Goal: Transaction & Acquisition: Book appointment/travel/reservation

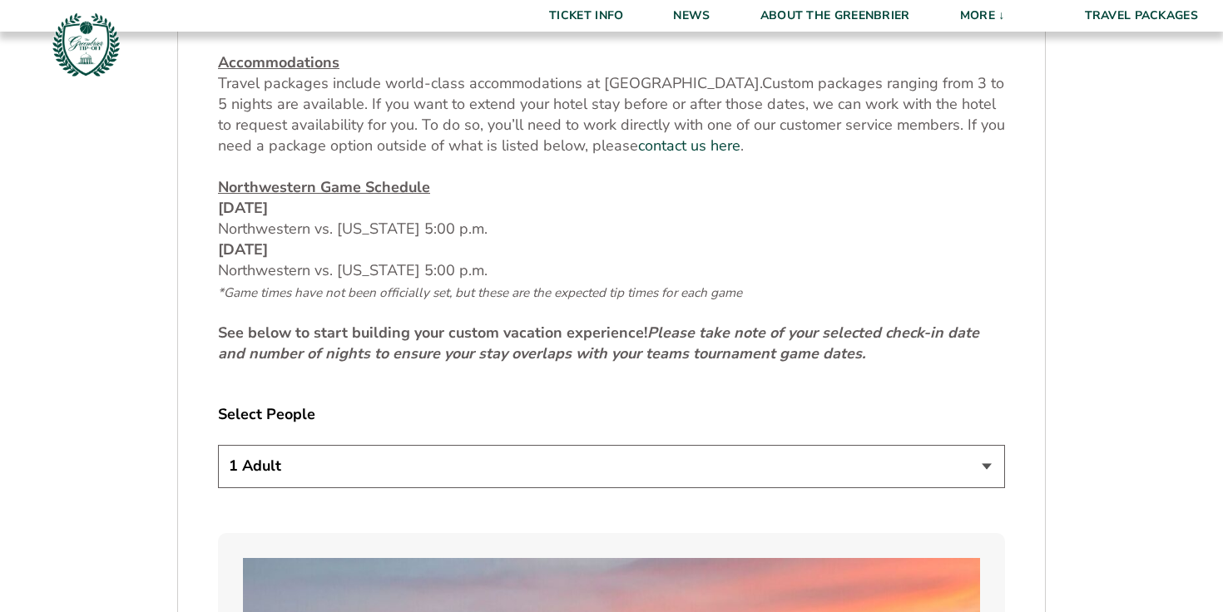
scroll to position [793, 0]
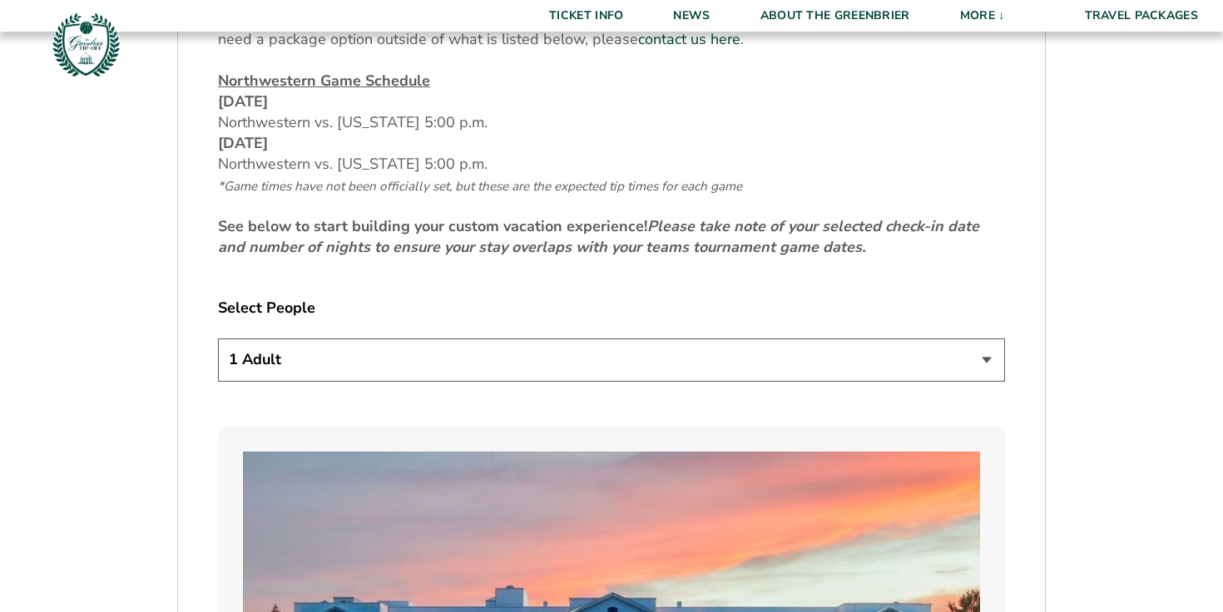
click at [630, 358] on select "1 Adult 2 Adults 3 Adults 4 Adults 2 Adults + 1 Child 2 Adults + 2 Children 2 A…" at bounding box center [611, 359] width 787 height 42
select select "2 Adults"
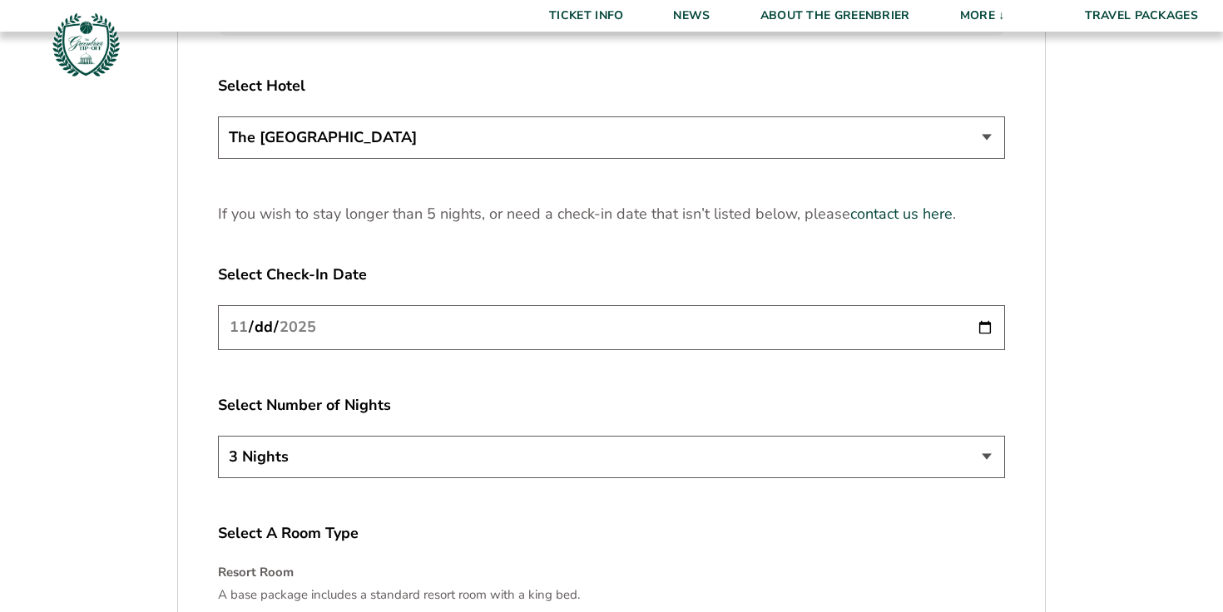
scroll to position [2093, 0]
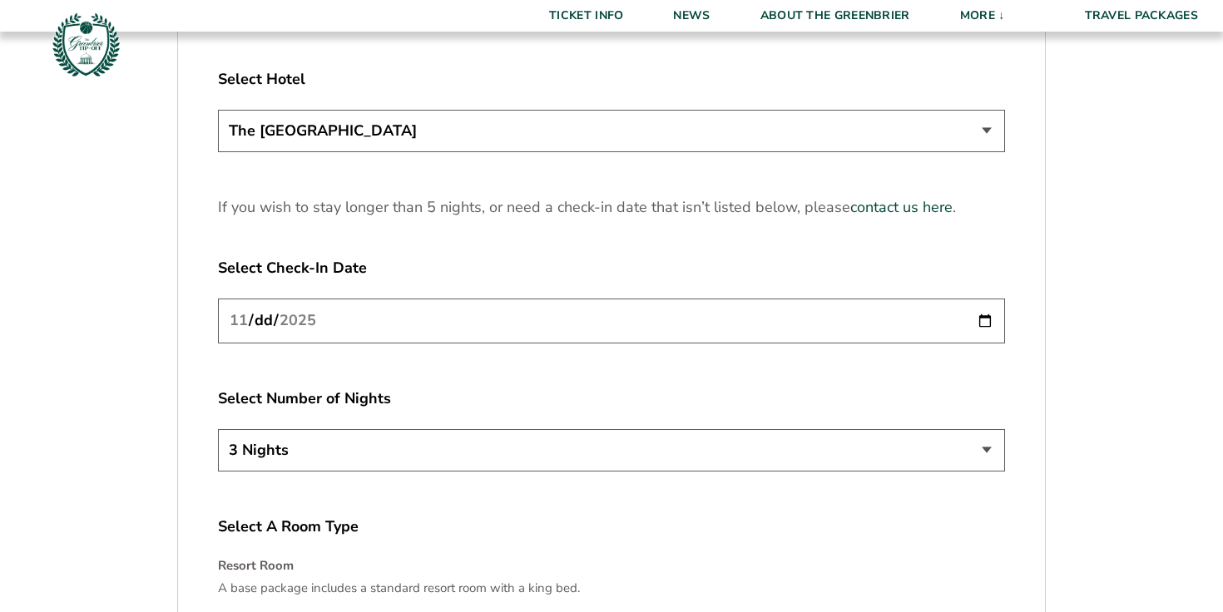
click at [982, 319] on input "[DATE]" at bounding box center [611, 321] width 787 height 44
type input "[DATE]"
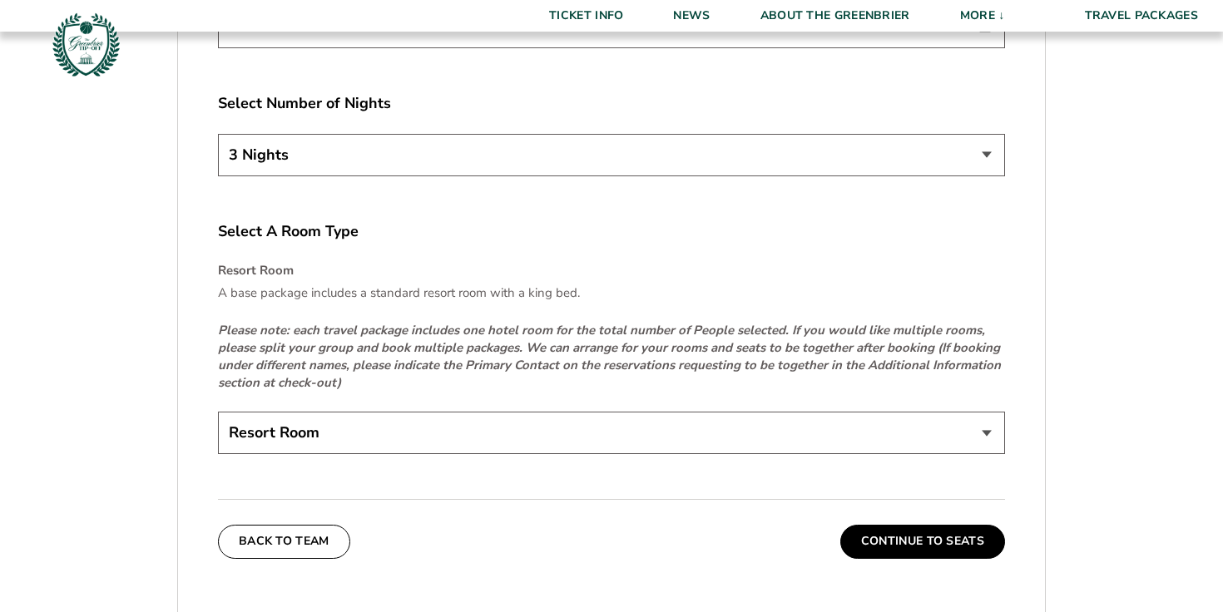
scroll to position [2458, 0]
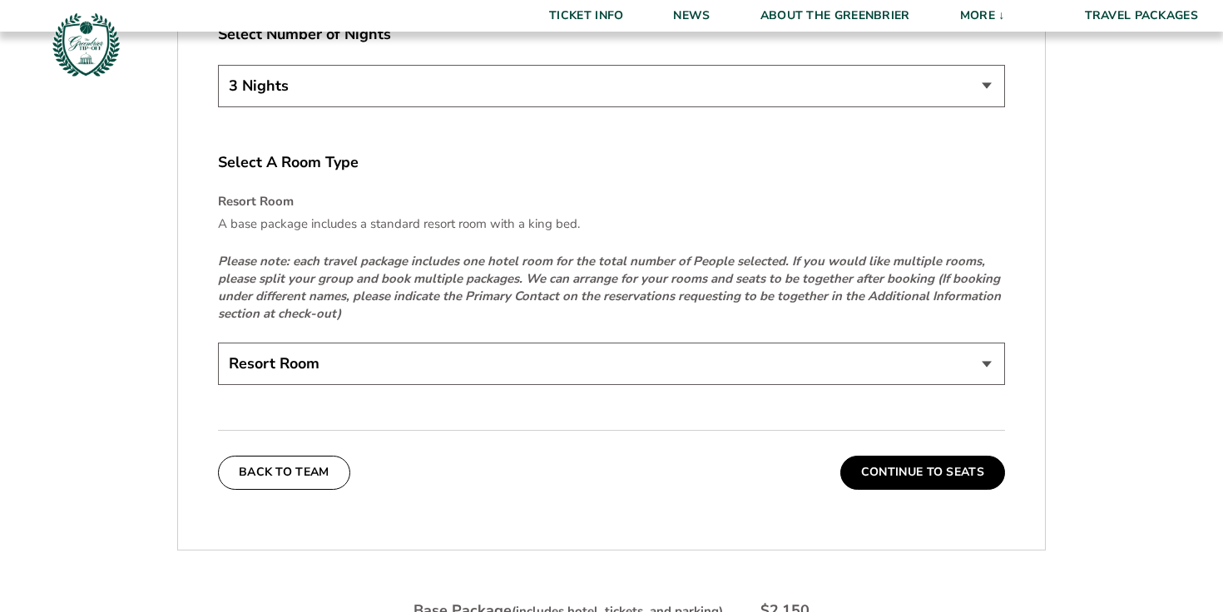
click at [342, 350] on select "Resort Room" at bounding box center [611, 364] width 787 height 42
click at [343, 365] on select "Resort Room" at bounding box center [611, 364] width 787 height 42
click at [905, 478] on button "Continue To Seats" at bounding box center [922, 472] width 165 height 33
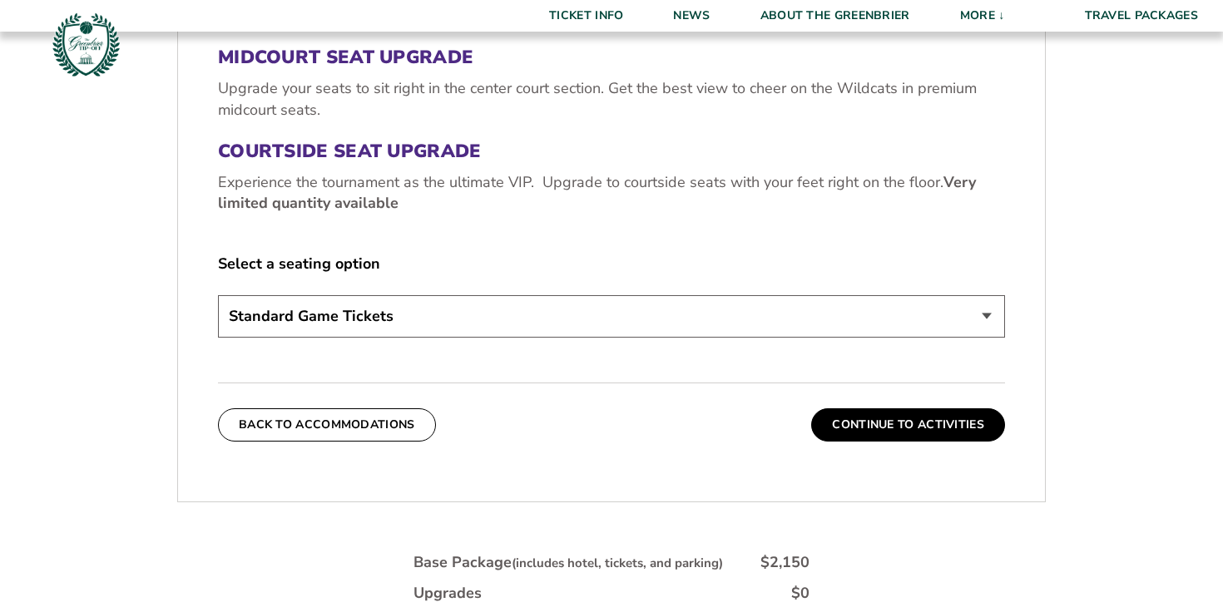
scroll to position [714, 0]
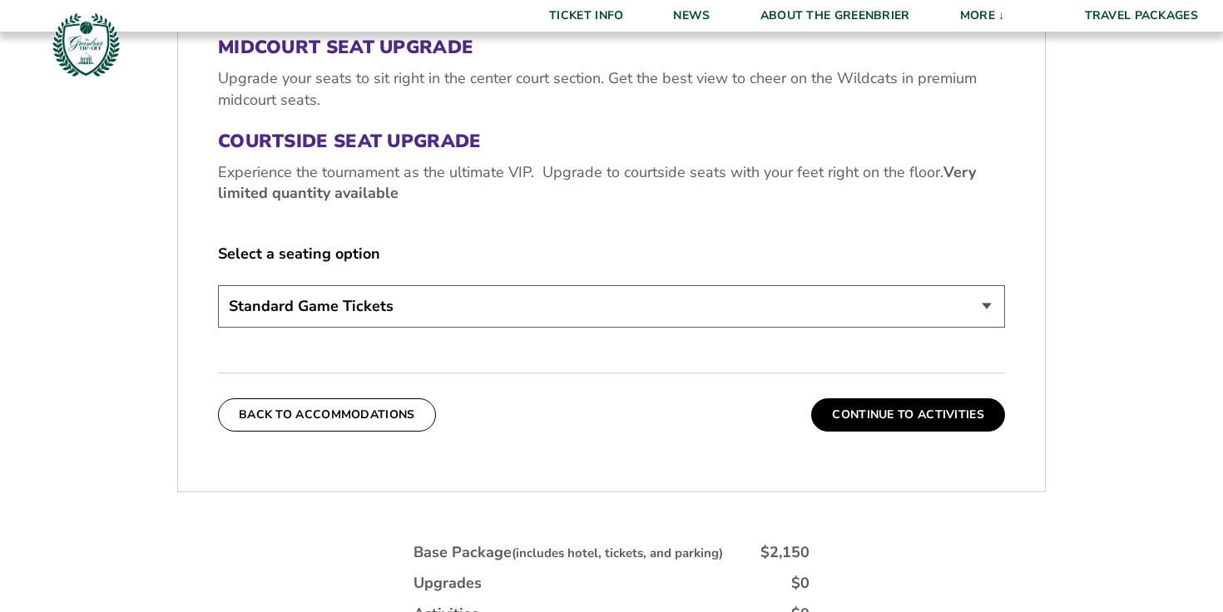
click at [795, 304] on select "Standard Game Tickets Midcourt Seat Upgrade (+$130 per person) Courtside Seat U…" at bounding box center [611, 306] width 787 height 42
select select "Courtside Seat Upgrade"
click at [722, 286] on select "Standard Game Tickets Midcourt Seat Upgrade (+$130 per person) Courtside Seat U…" at bounding box center [611, 306] width 787 height 42
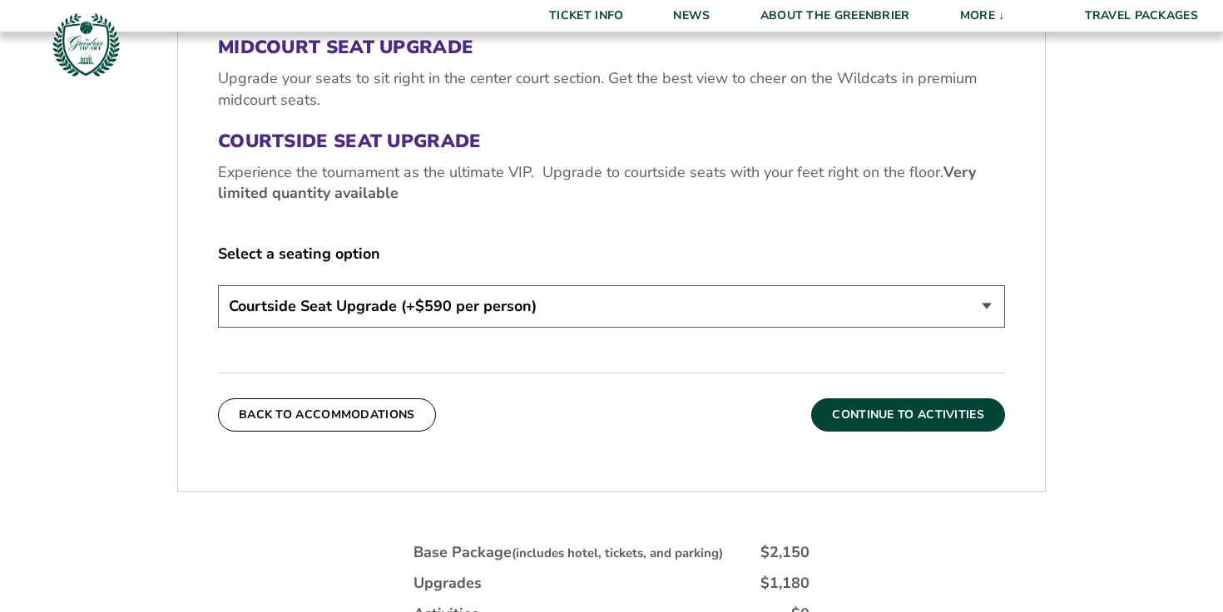
click at [906, 424] on button "Continue To Activities" at bounding box center [908, 414] width 194 height 33
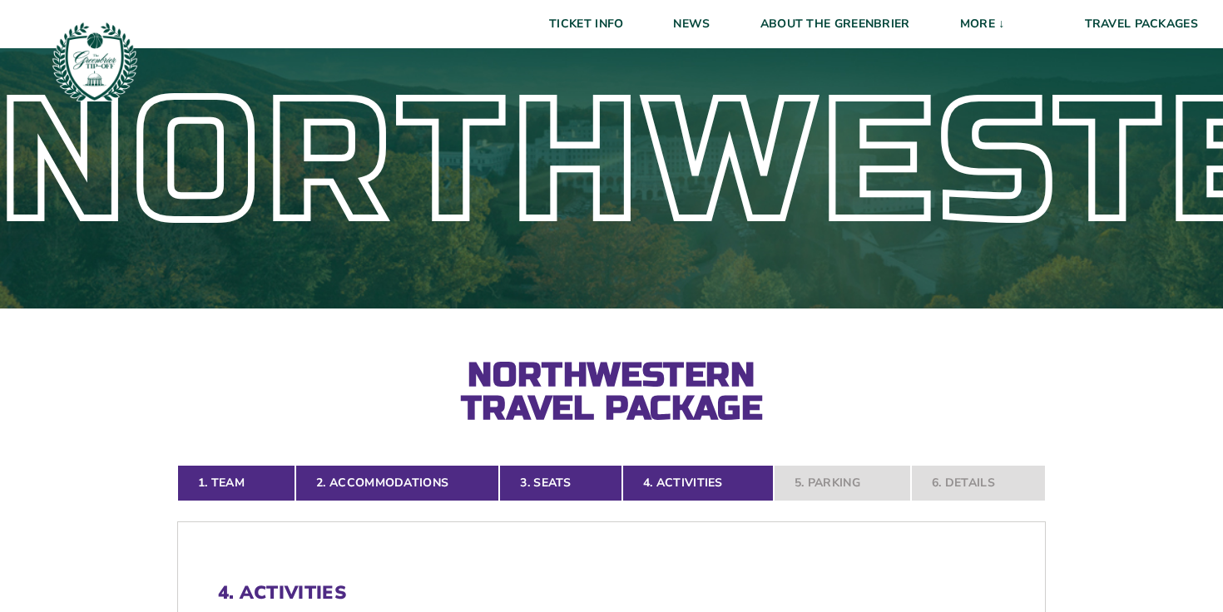
scroll to position [0, 0]
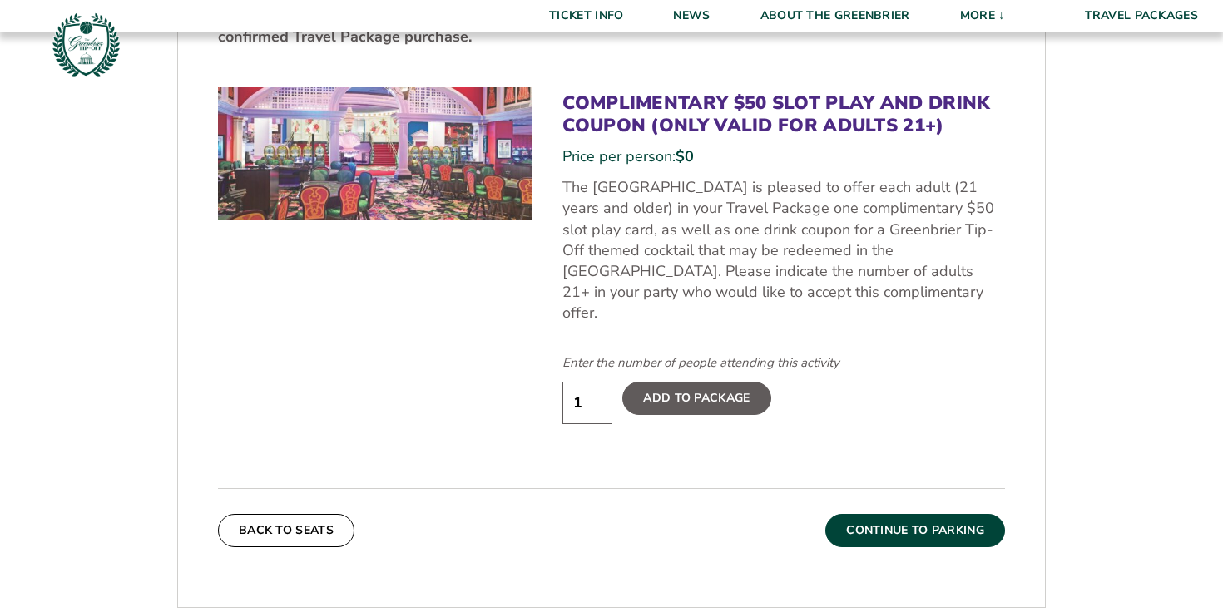
click at [931, 514] on button "Continue To Parking" at bounding box center [915, 530] width 180 height 33
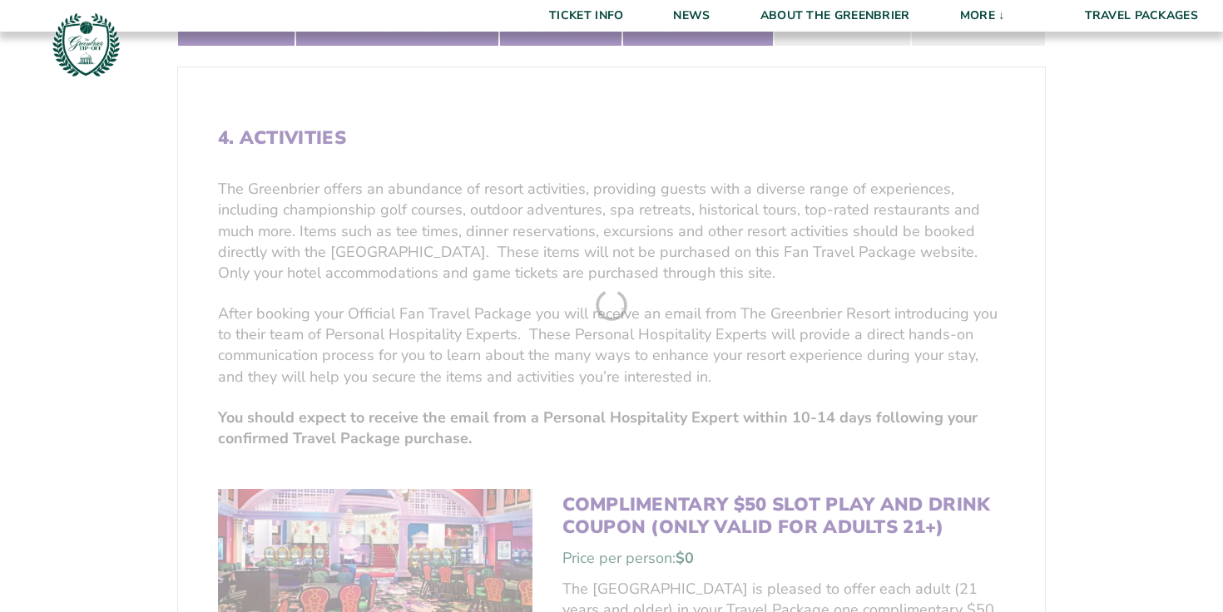
scroll to position [289, 0]
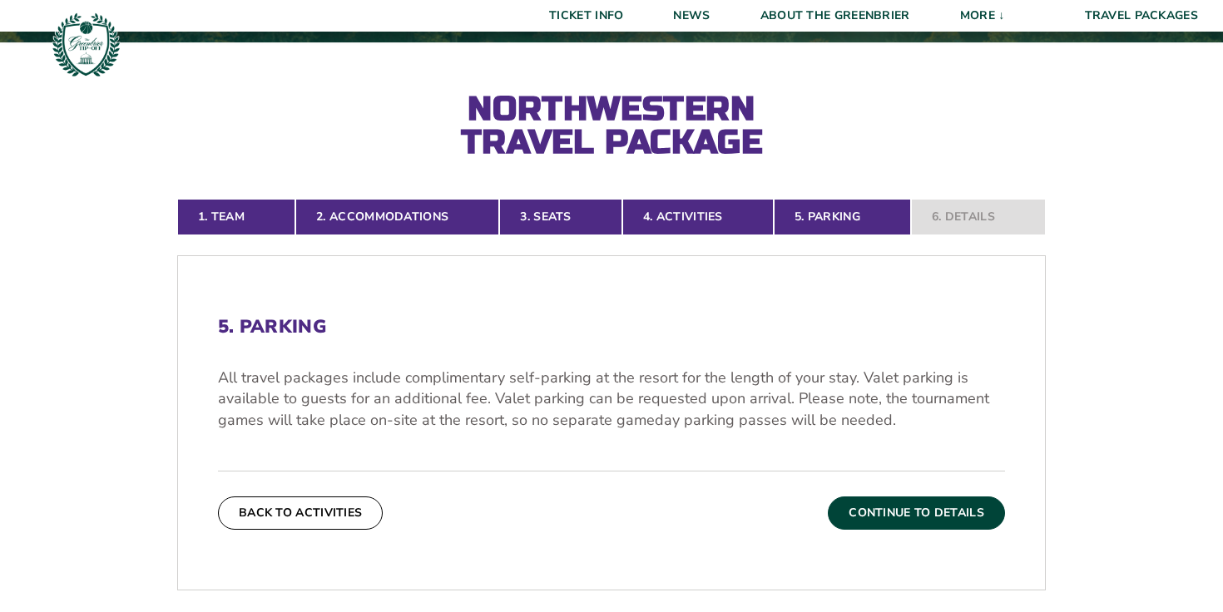
click at [931, 515] on button "Continue To Details" at bounding box center [916, 513] width 177 height 33
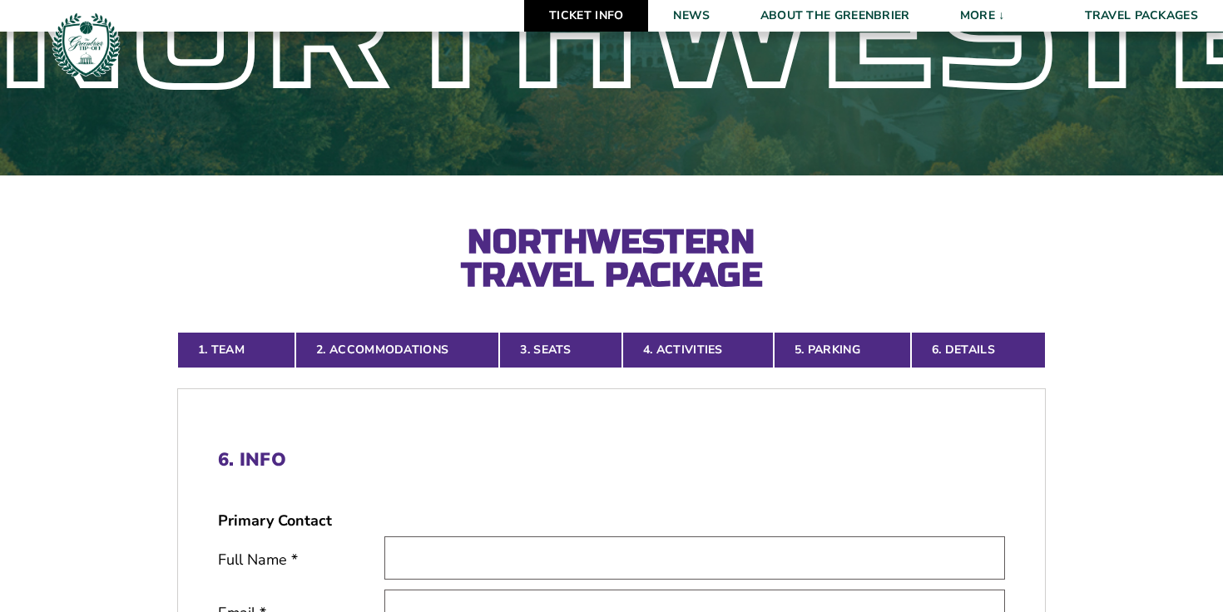
scroll to position [0, 0]
